Goal: Task Accomplishment & Management: Manage account settings

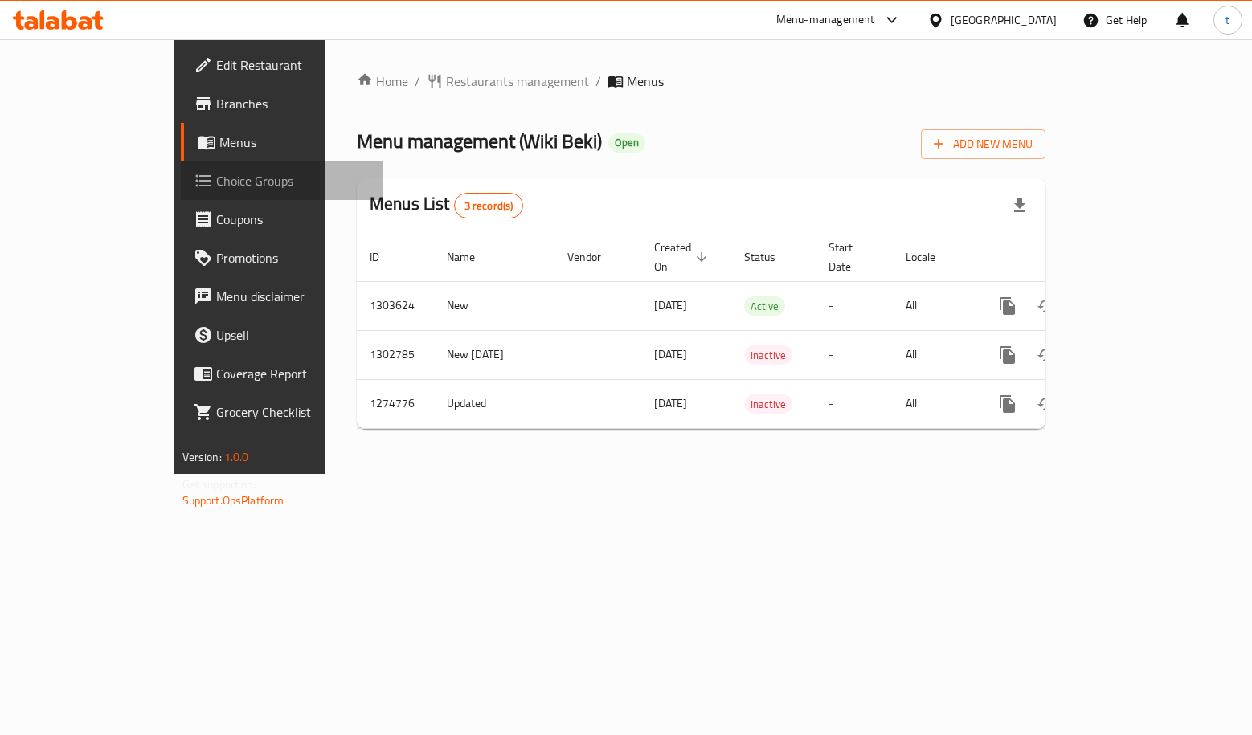
click at [216, 182] on span "Choice Groups" at bounding box center [293, 180] width 154 height 19
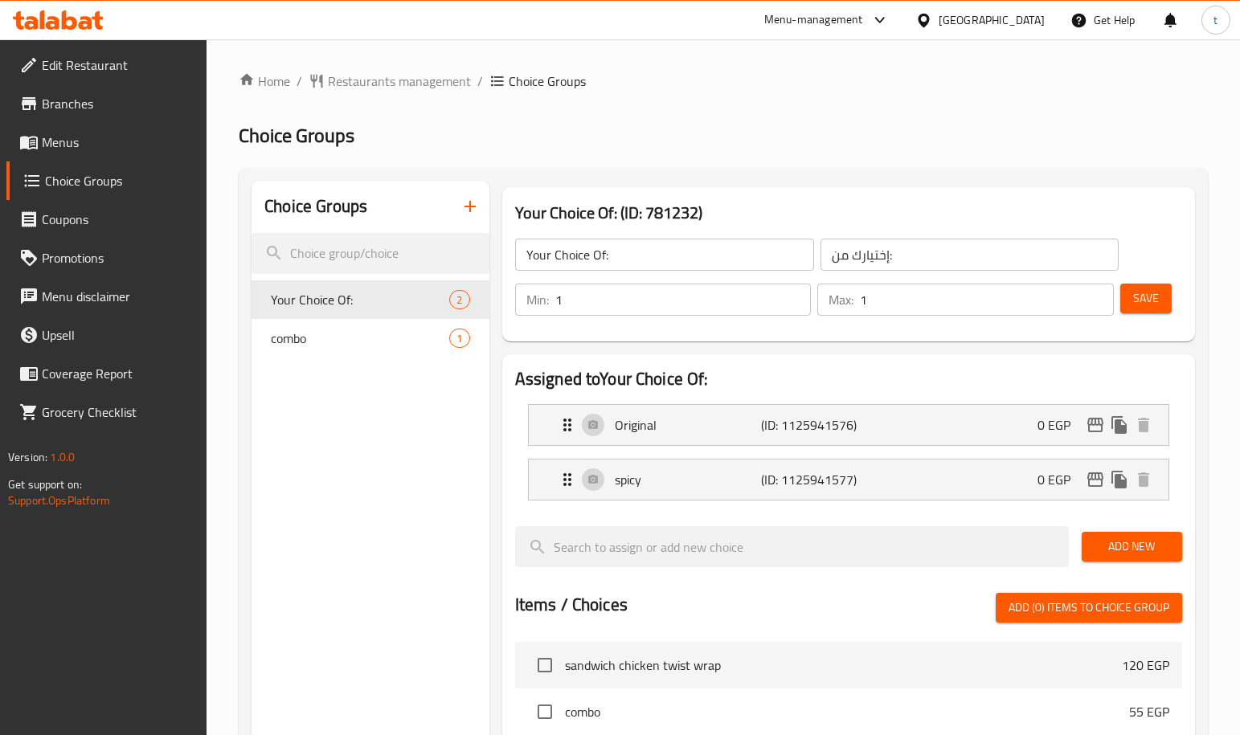
click at [686, 123] on h2 "Choice Groups" at bounding box center [723, 136] width 969 height 26
click at [408, 88] on span "Restaurants management" at bounding box center [399, 81] width 143 height 19
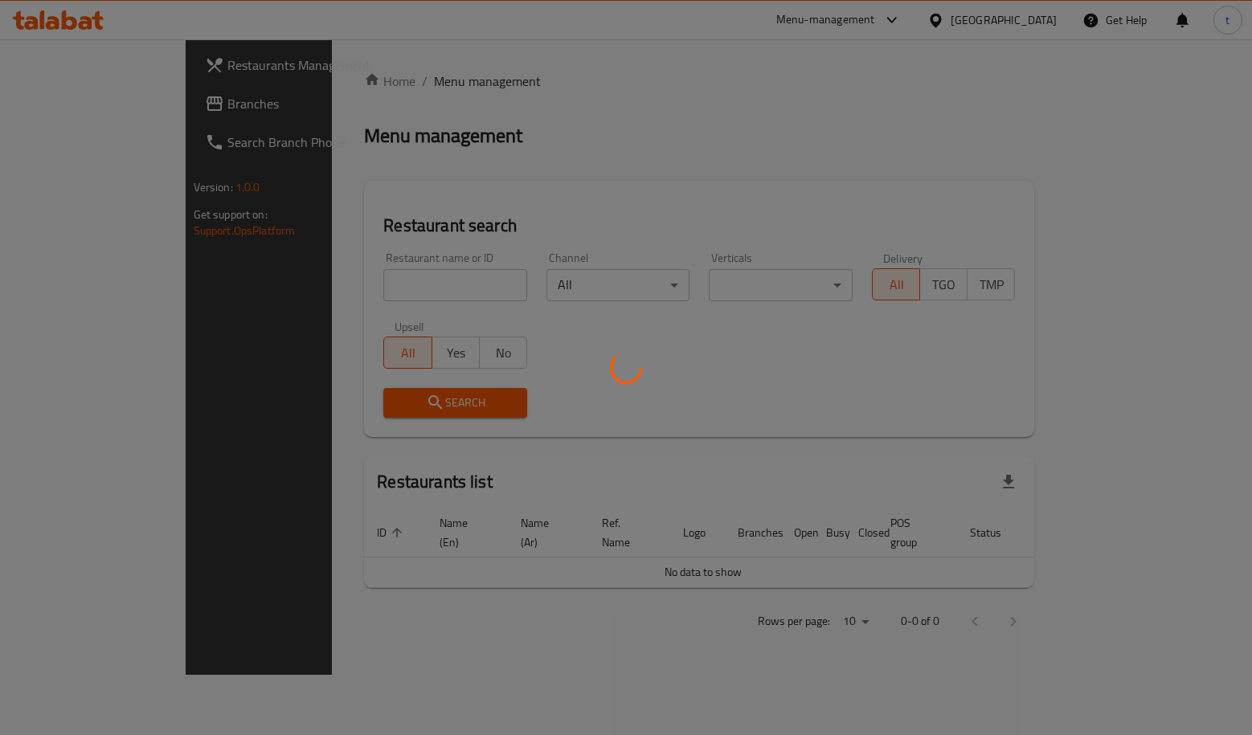
click at [57, 123] on div at bounding box center [626, 367] width 1252 height 735
click at [67, 111] on div at bounding box center [626, 367] width 1252 height 735
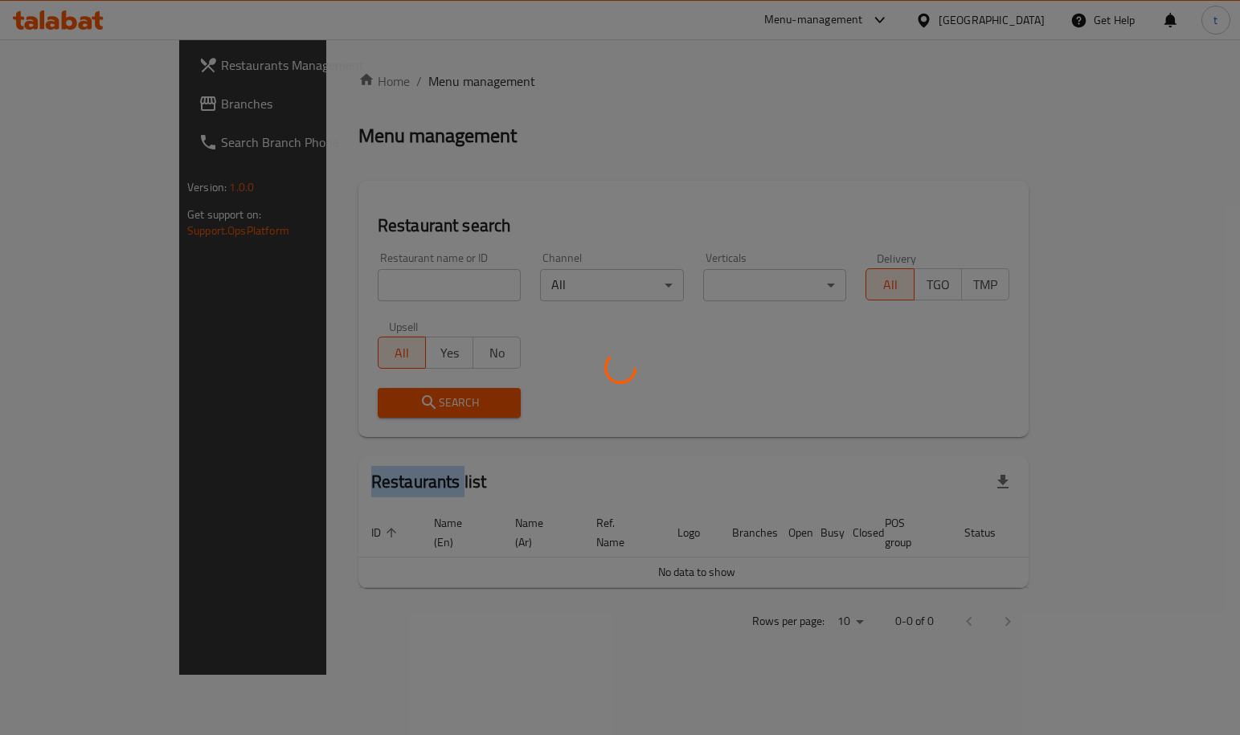
click at [67, 111] on div at bounding box center [620, 367] width 1240 height 735
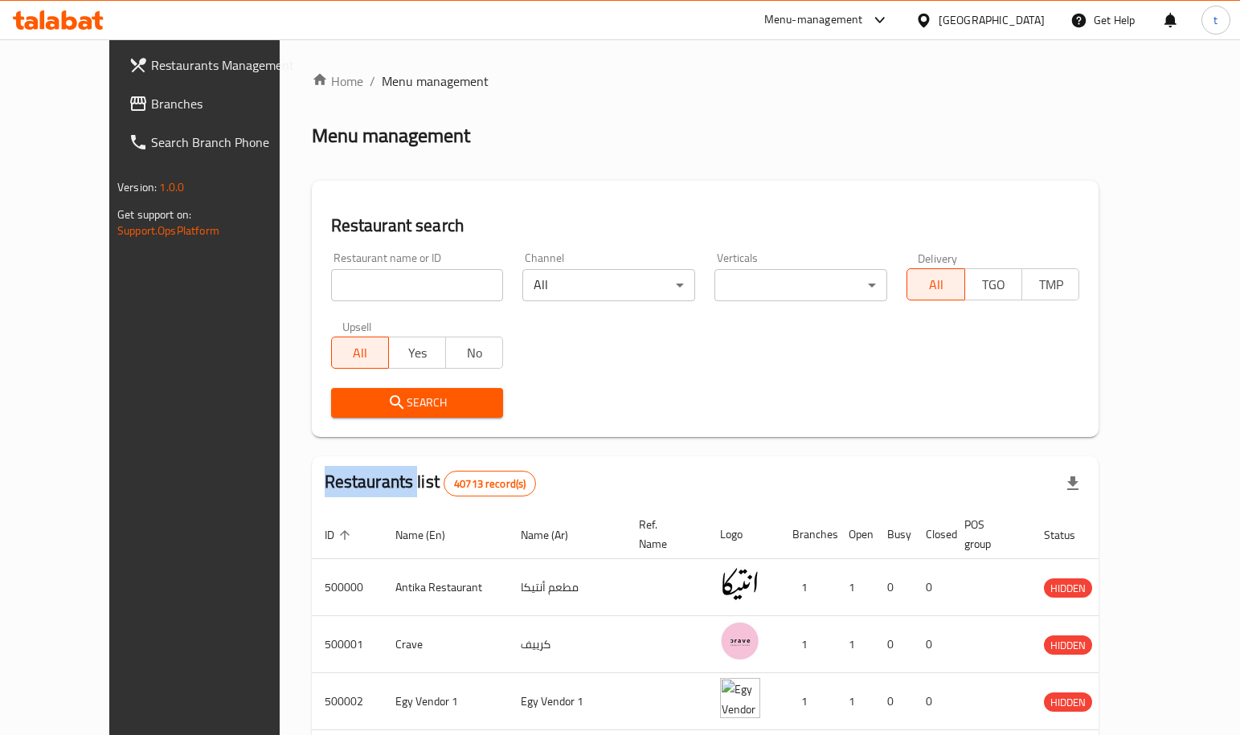
click at [151, 111] on span "Branches" at bounding box center [227, 103] width 153 height 19
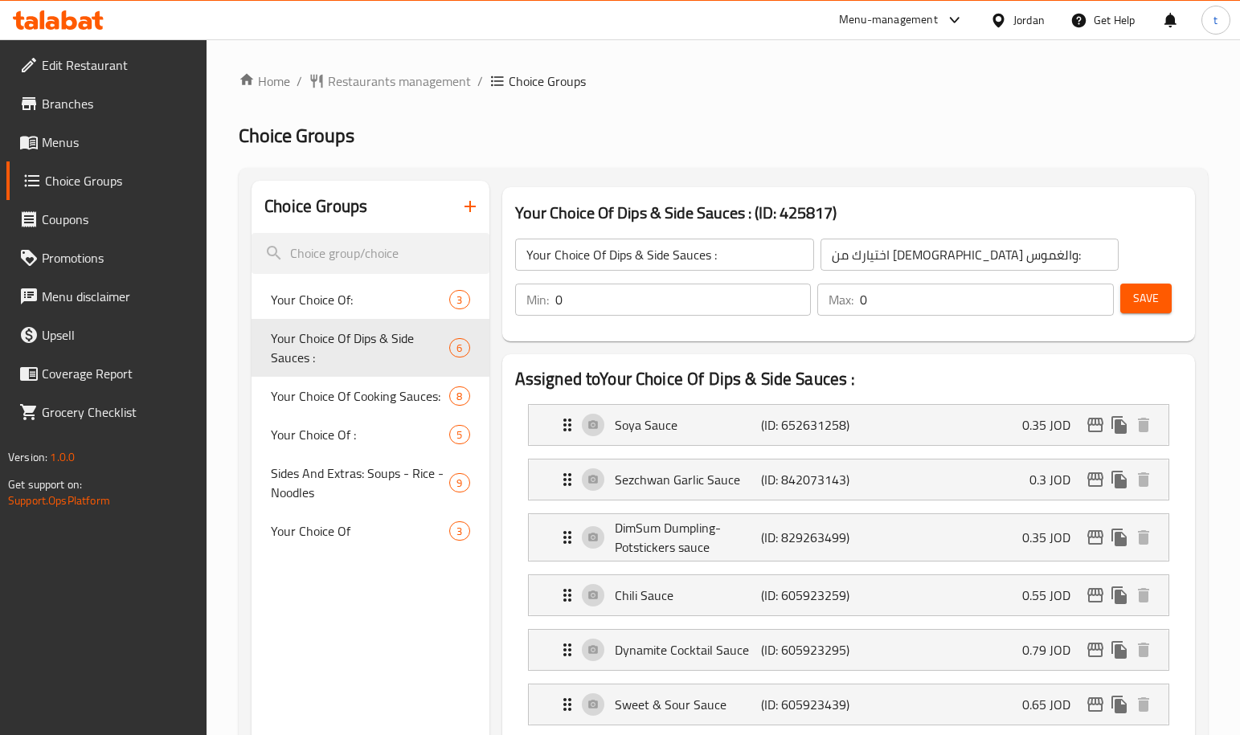
click at [827, 147] on h2 "Choice Groups" at bounding box center [723, 136] width 969 height 26
click at [832, 147] on h2 "Choice Groups" at bounding box center [723, 136] width 969 height 26
click at [902, 148] on h2 "Choice Groups" at bounding box center [723, 136] width 969 height 26
